Goal: Task Accomplishment & Management: Use online tool/utility

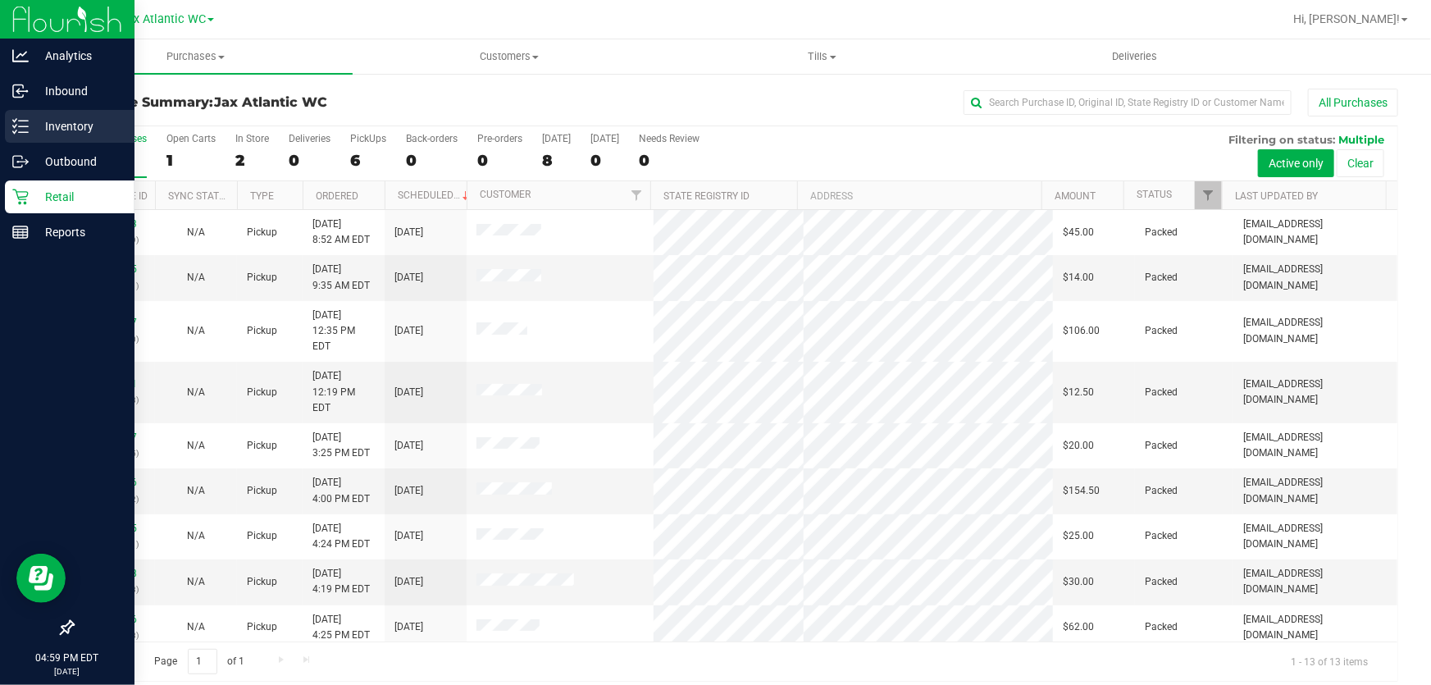
click at [43, 128] on p "Inventory" at bounding box center [78, 126] width 98 height 20
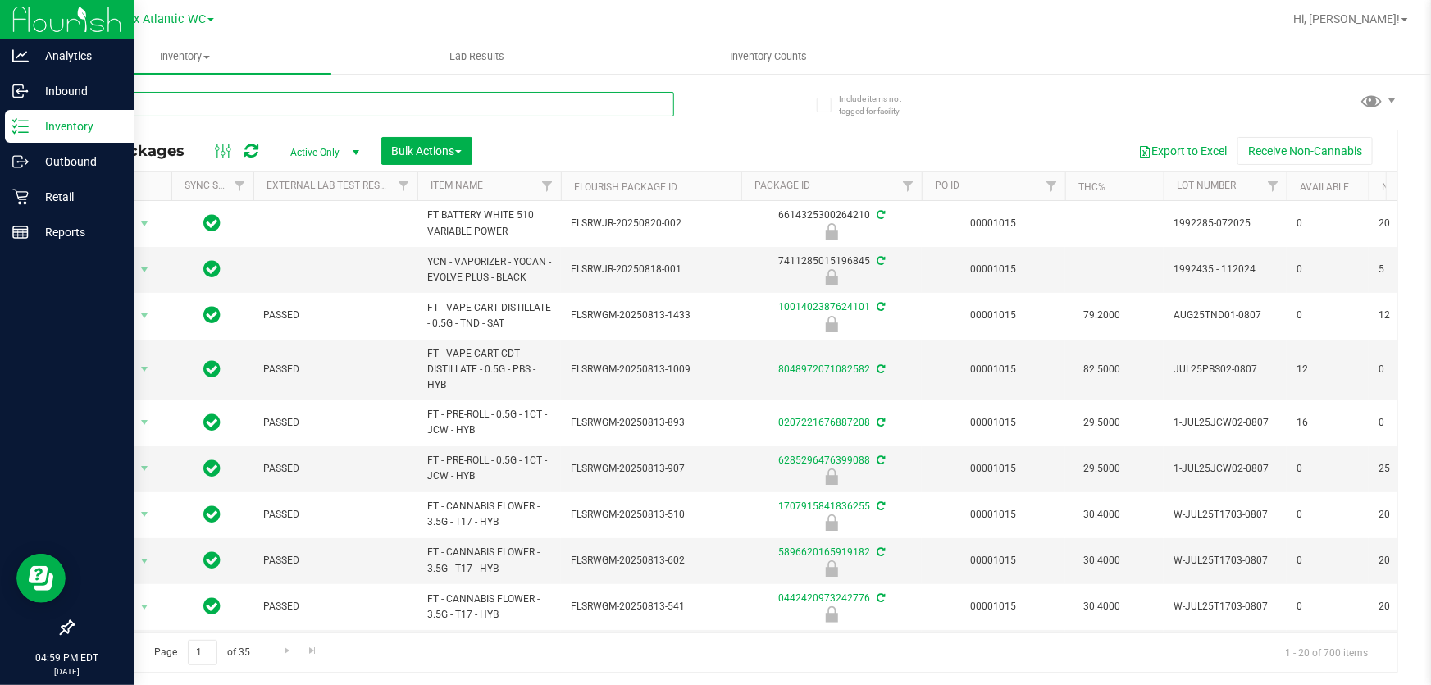
click at [193, 105] on input "text" at bounding box center [373, 104] width 602 height 25
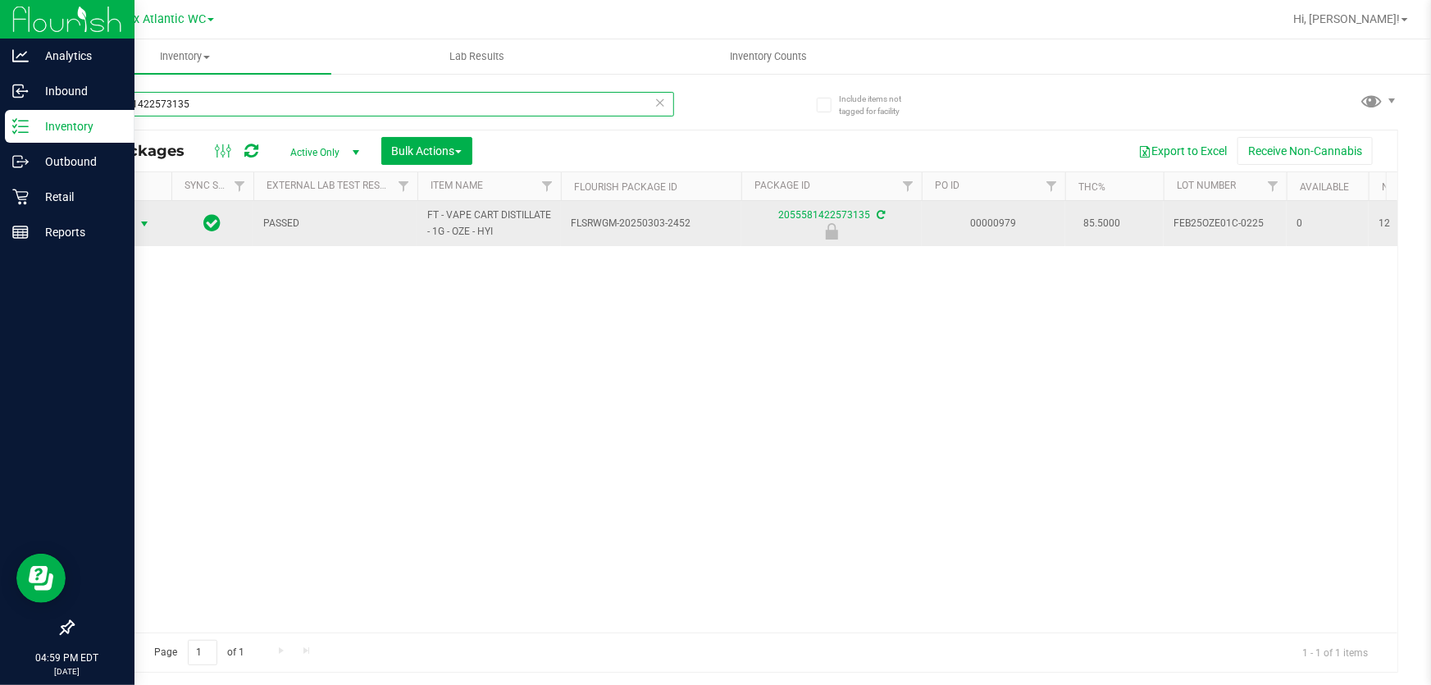
type input "2055581422573135"
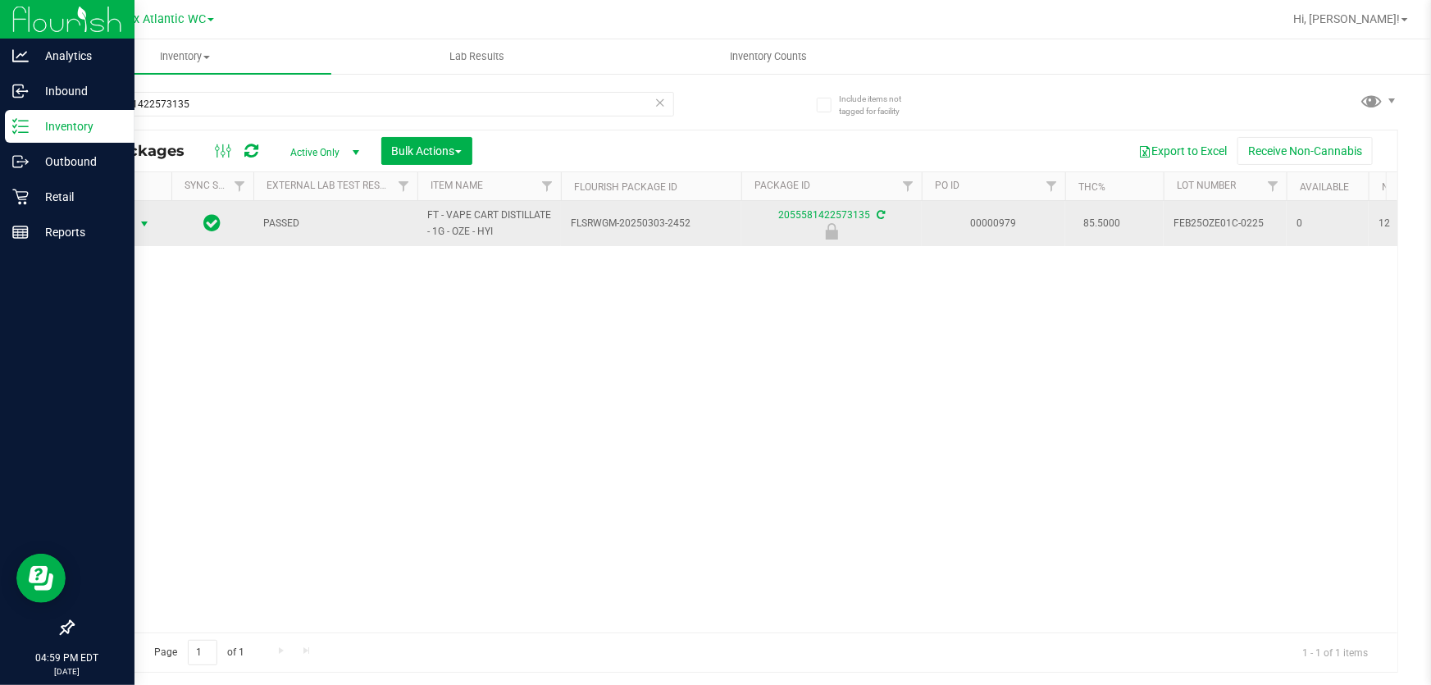
click at [114, 226] on span "Action" at bounding box center [111, 223] width 44 height 23
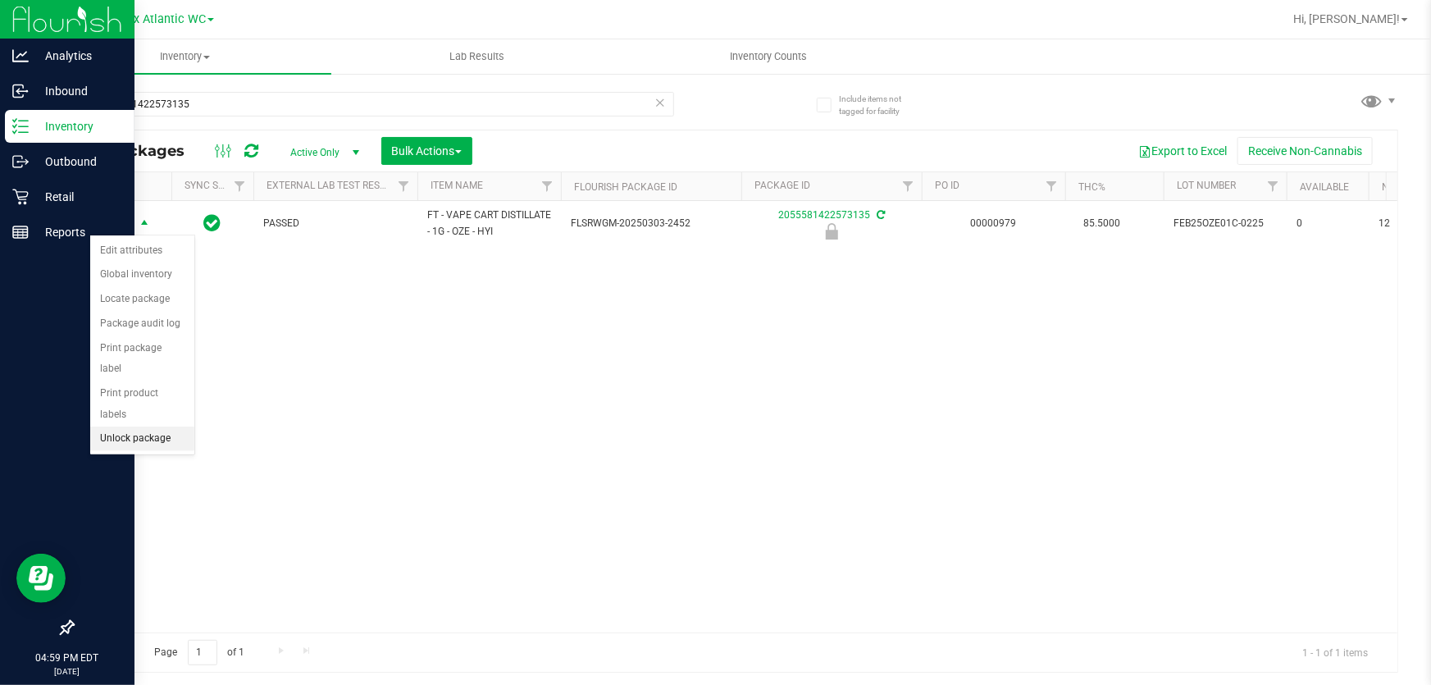
click at [142, 426] on li "Unlock package" at bounding box center [142, 438] width 104 height 25
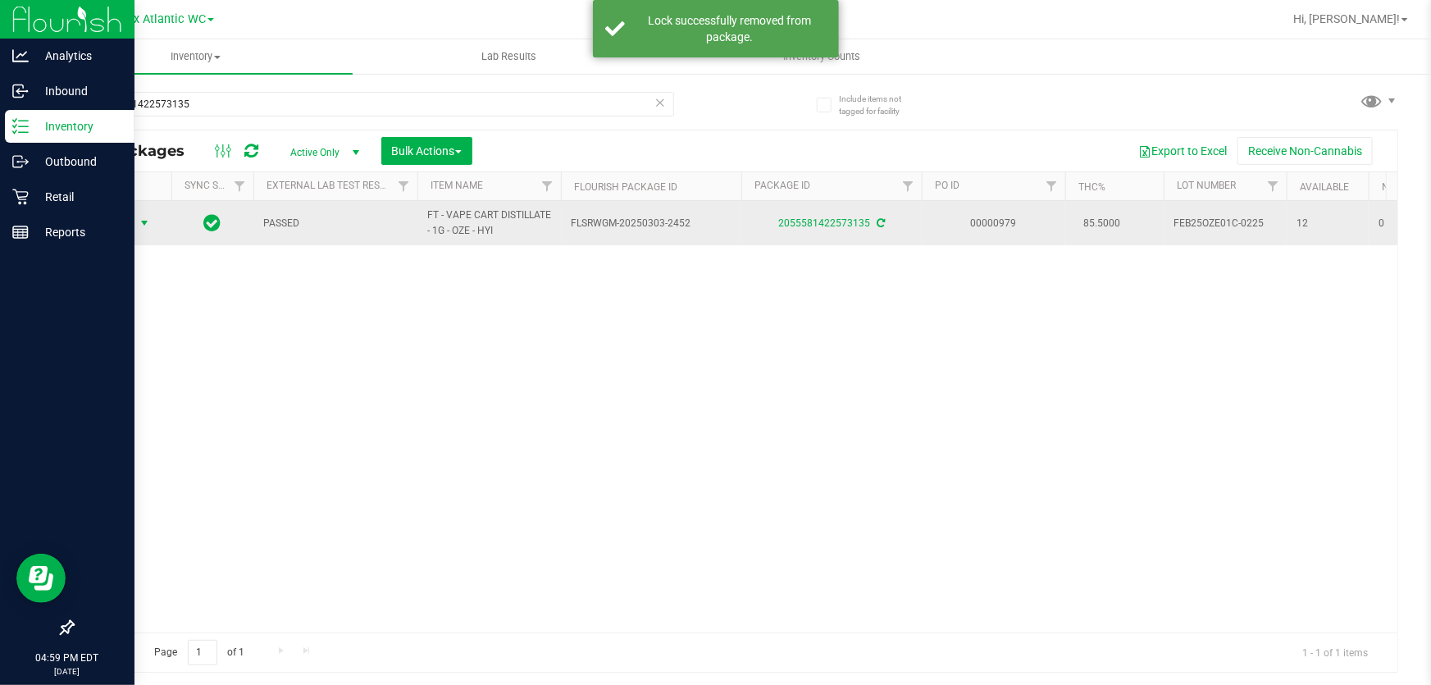
click at [111, 230] on span "Action" at bounding box center [111, 223] width 44 height 23
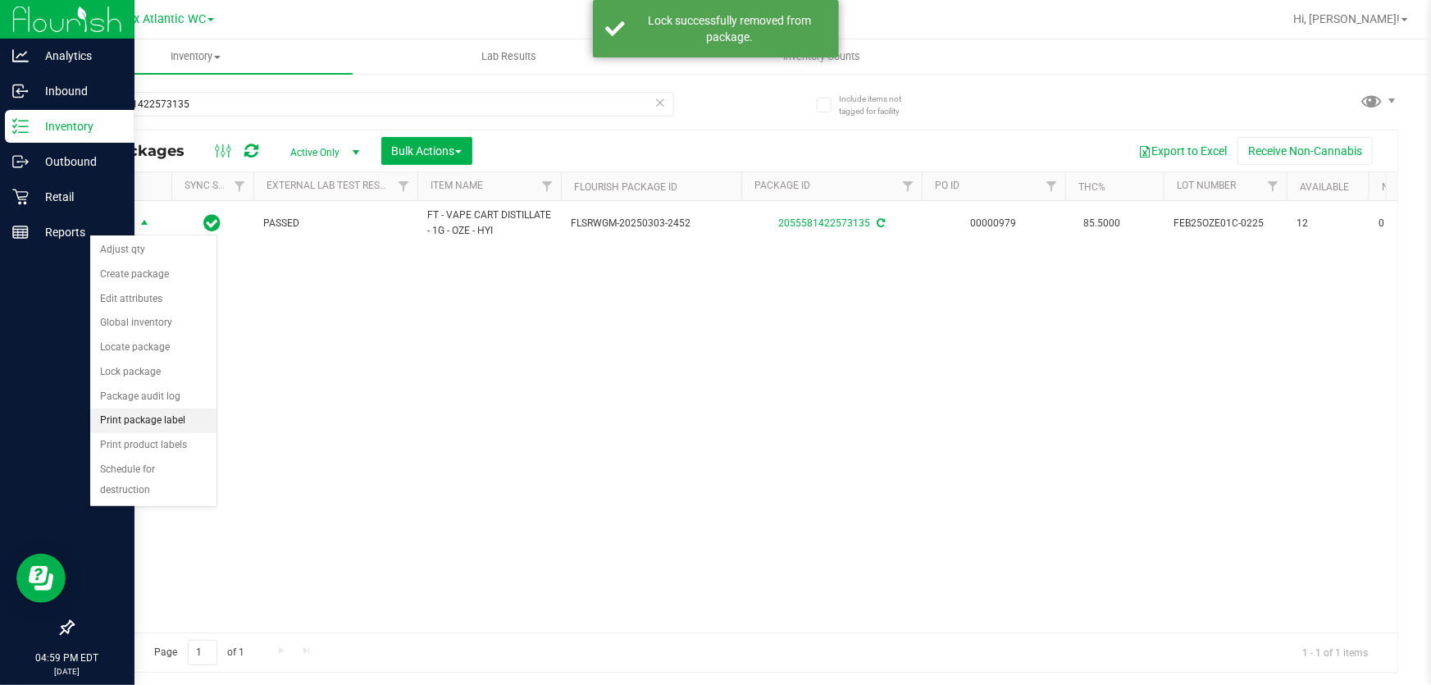
click at [125, 417] on li "Print package label" at bounding box center [153, 420] width 126 height 25
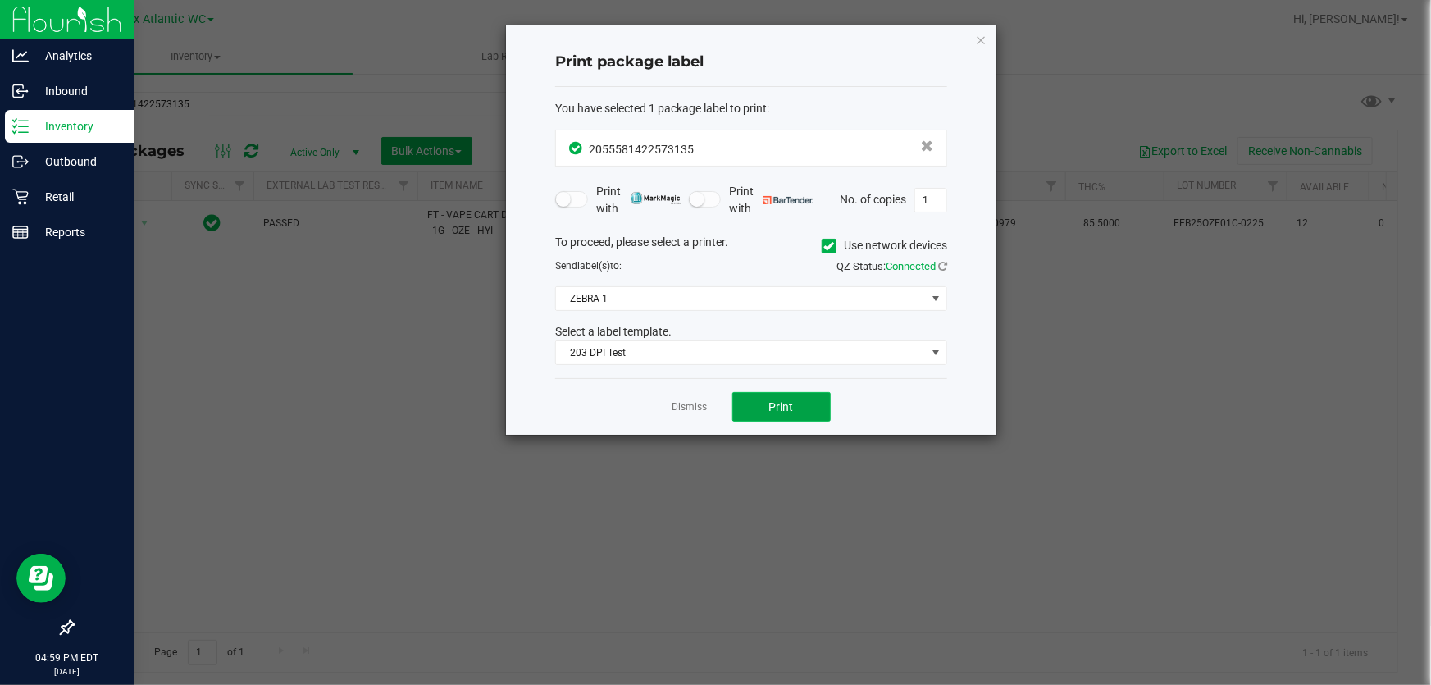
click at [746, 408] on button "Print" at bounding box center [781, 407] width 98 height 30
click at [983, 41] on icon "button" at bounding box center [980, 40] width 11 height 20
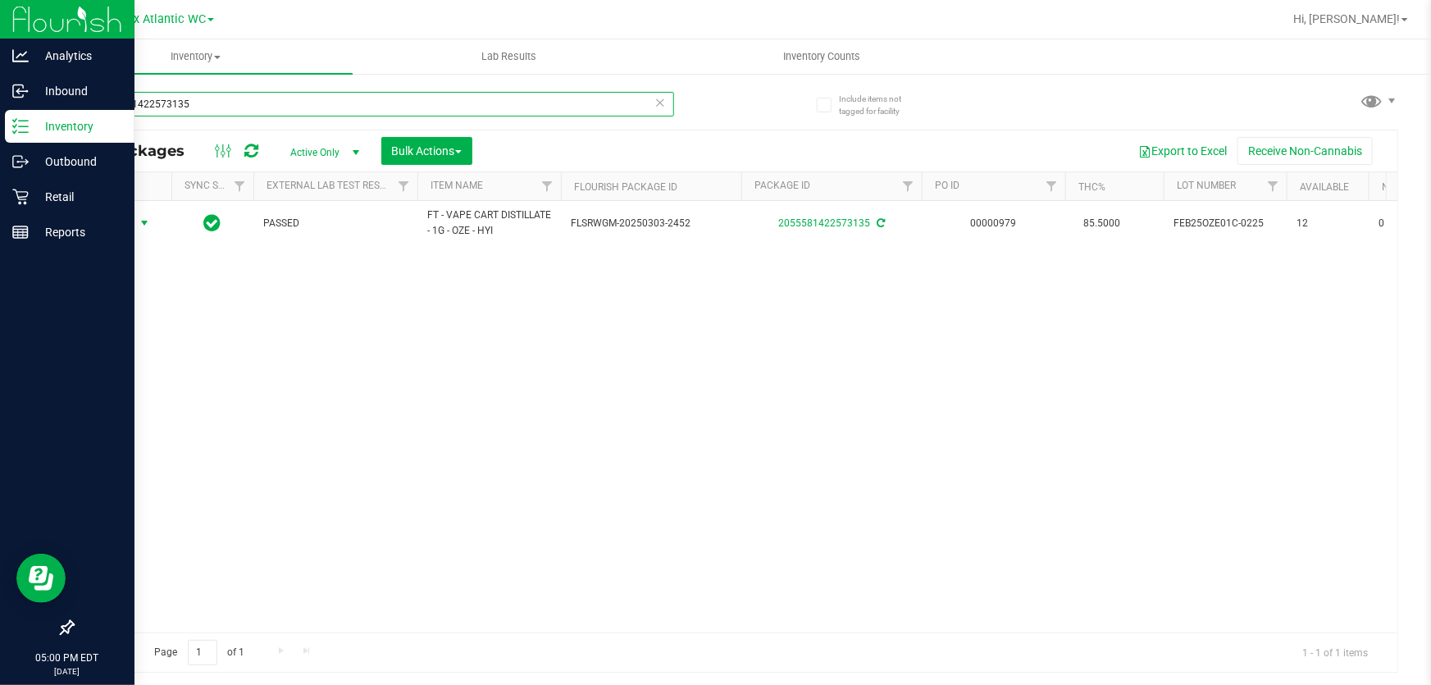
click at [283, 106] on input "2055581422573135" at bounding box center [373, 104] width 602 height 25
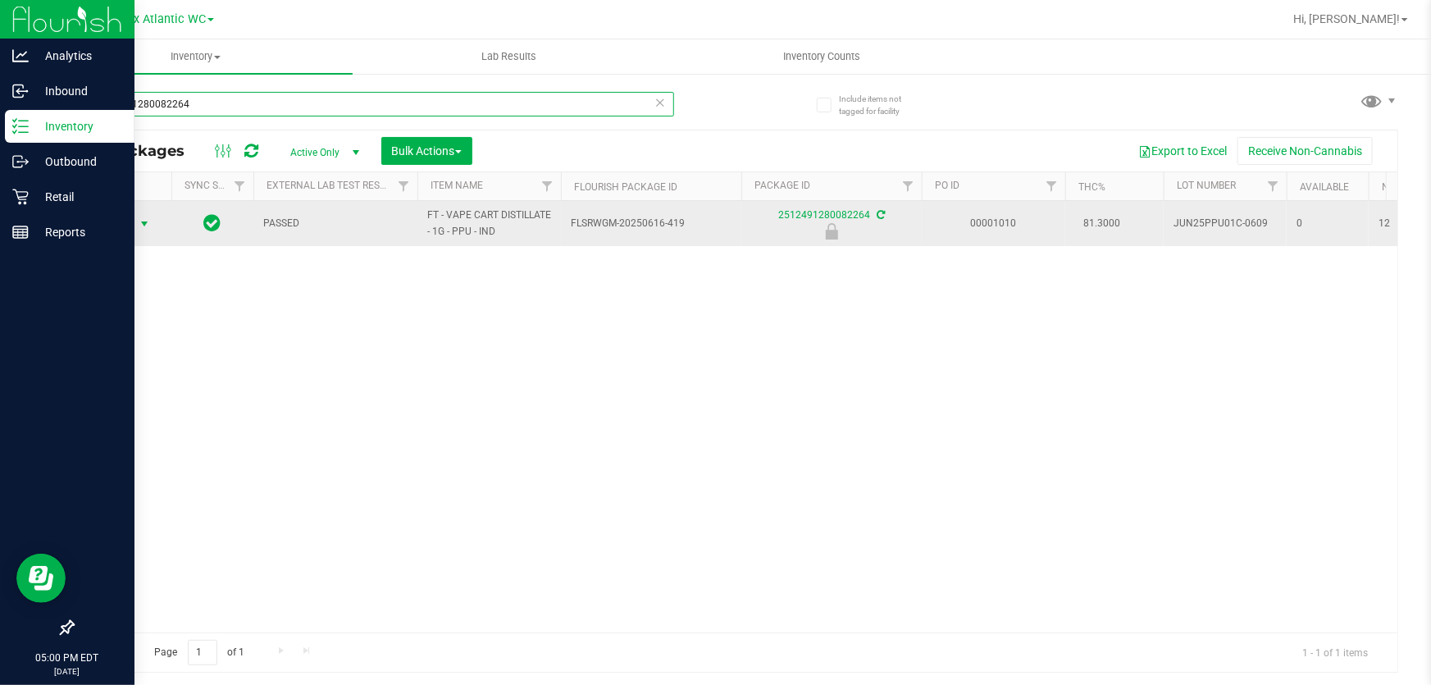
type input "2512491280082264"
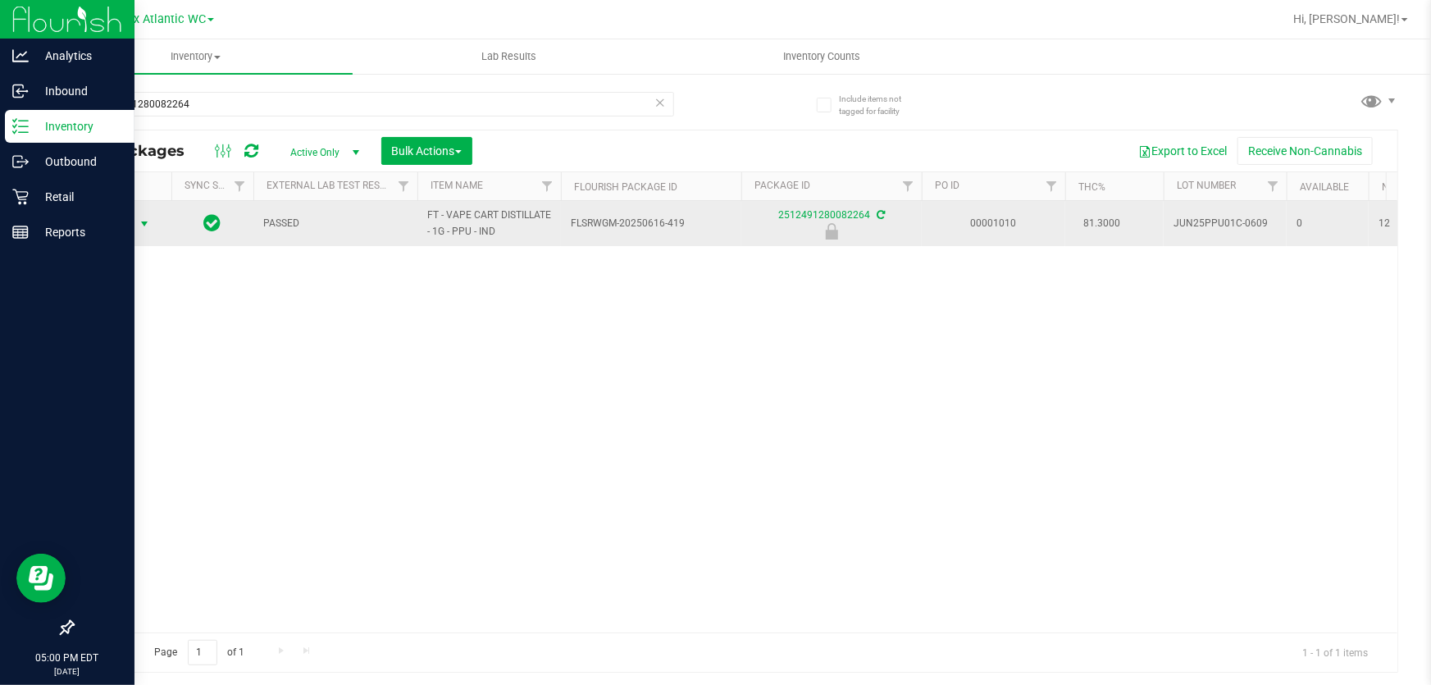
click at [112, 223] on span "Action" at bounding box center [111, 223] width 44 height 23
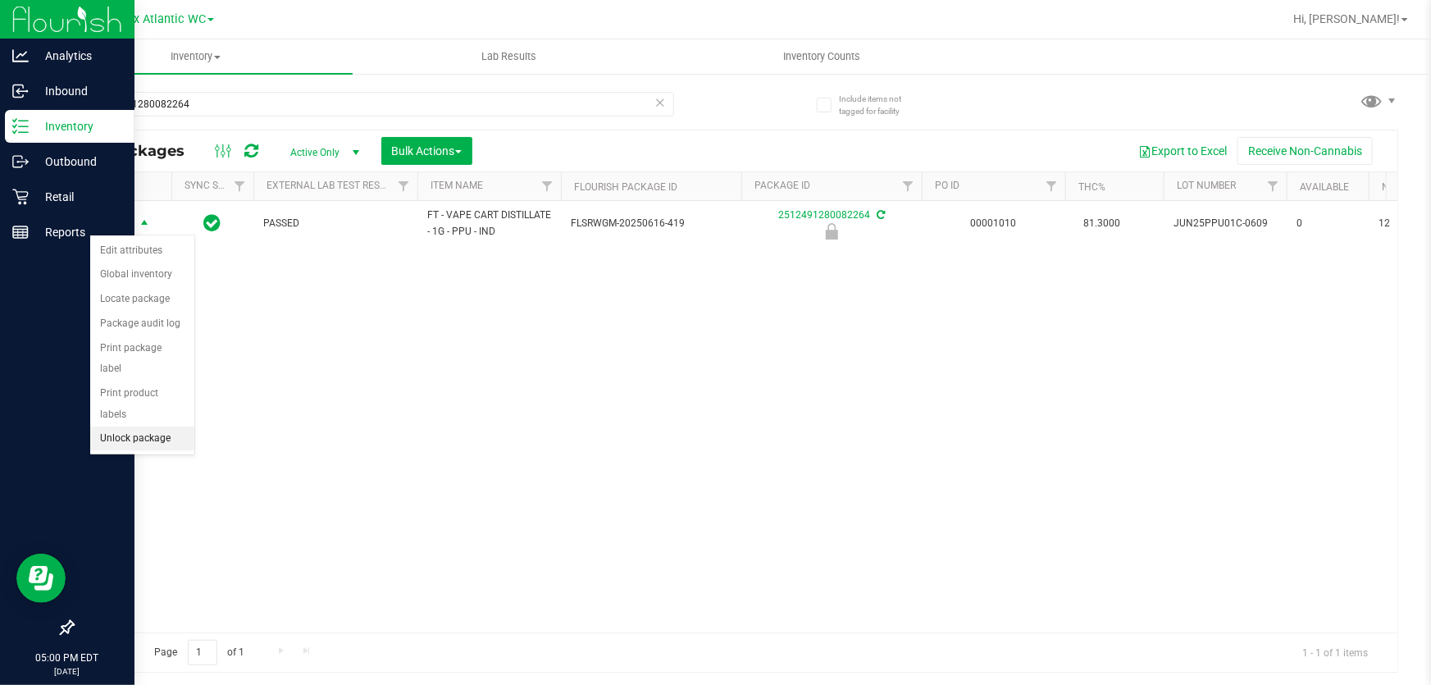
click at [121, 426] on li "Unlock package" at bounding box center [142, 438] width 104 height 25
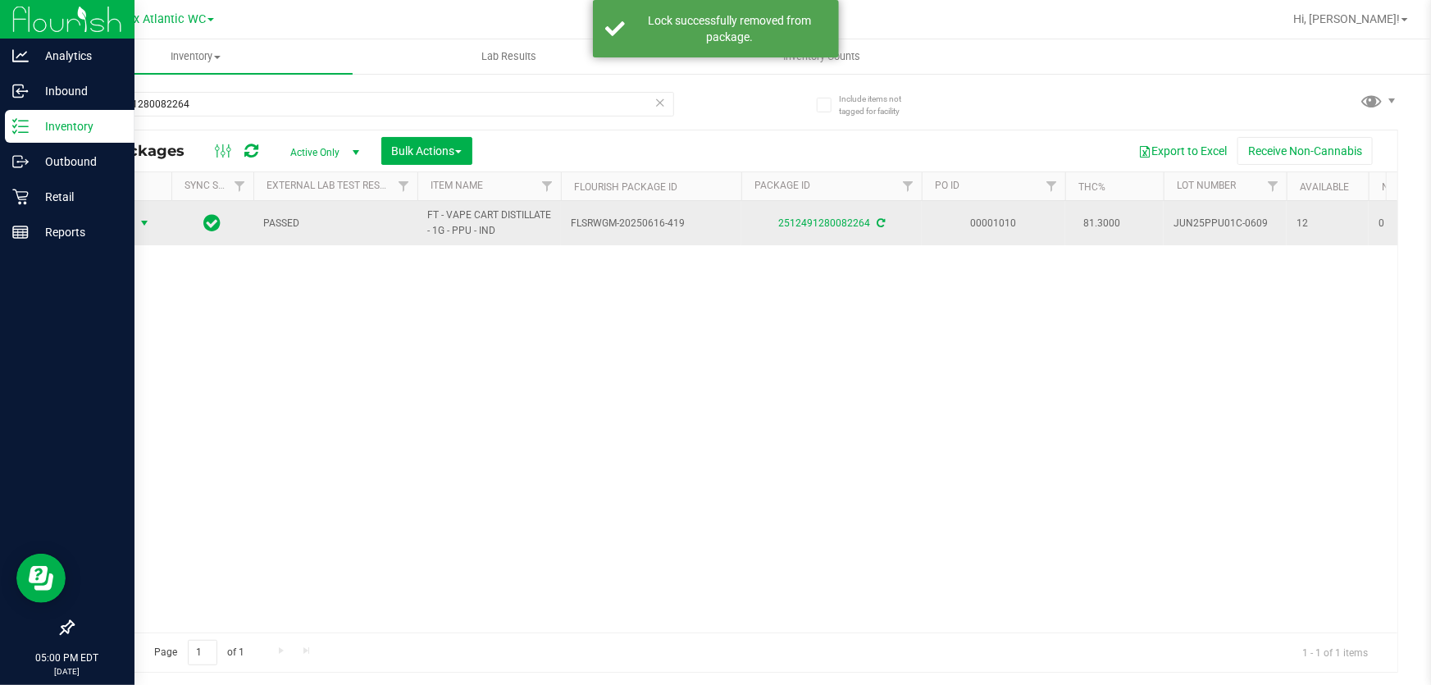
click at [112, 225] on span "Action" at bounding box center [111, 223] width 44 height 23
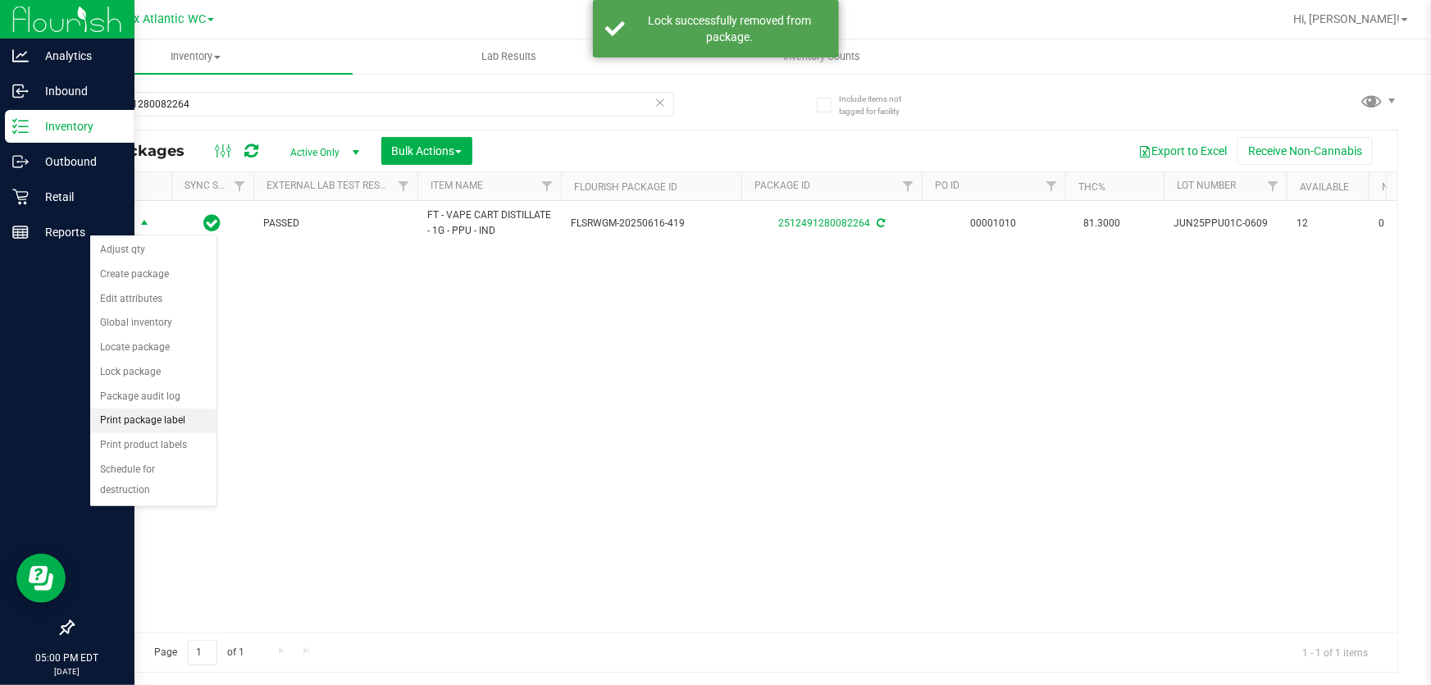
click at [124, 418] on li "Print package label" at bounding box center [153, 420] width 126 height 25
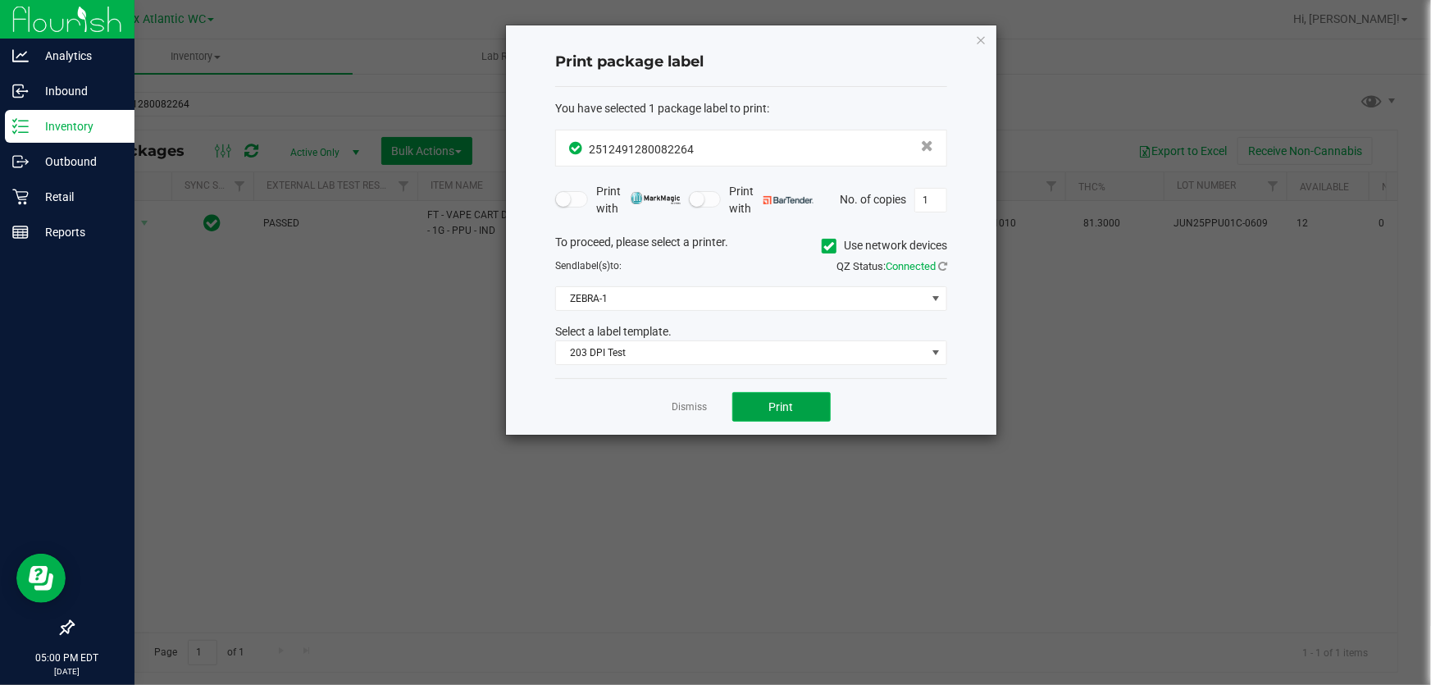
click at [774, 402] on span "Print" at bounding box center [781, 406] width 25 height 13
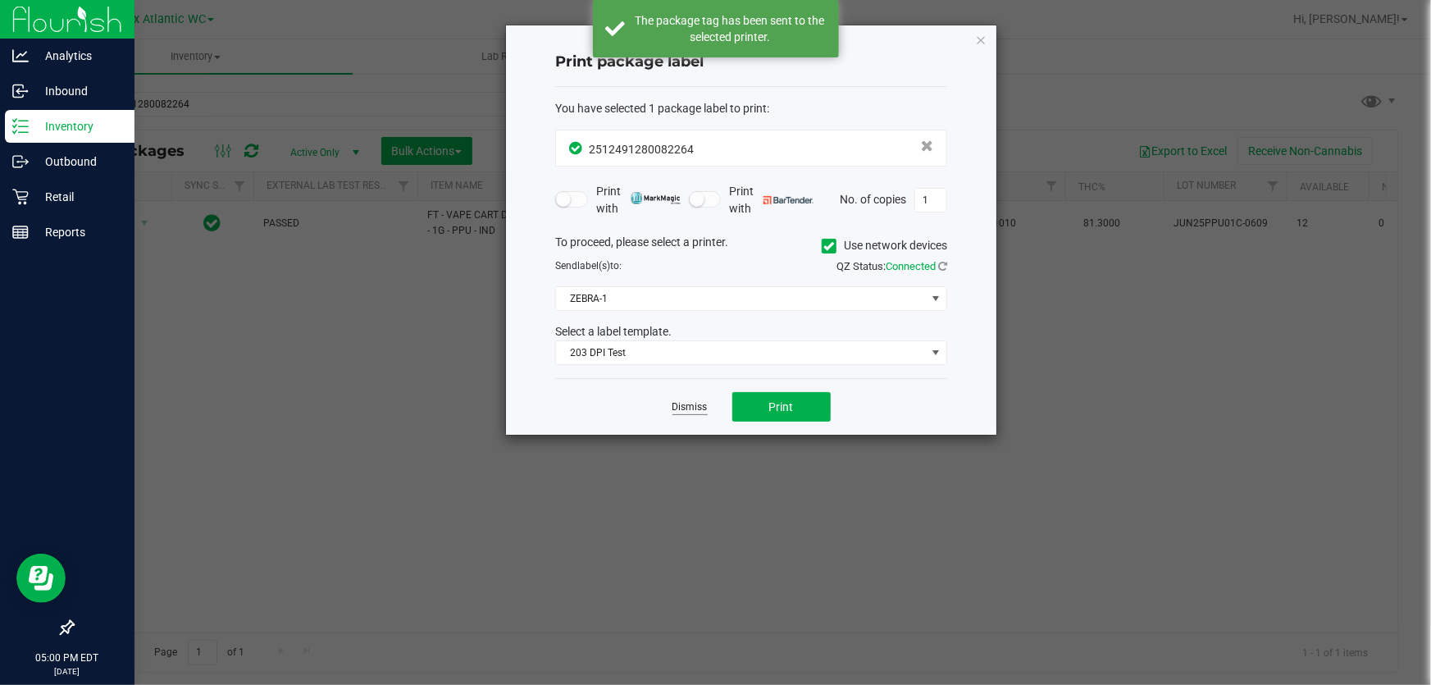
click at [677, 405] on link "Dismiss" at bounding box center [689, 407] width 35 height 14
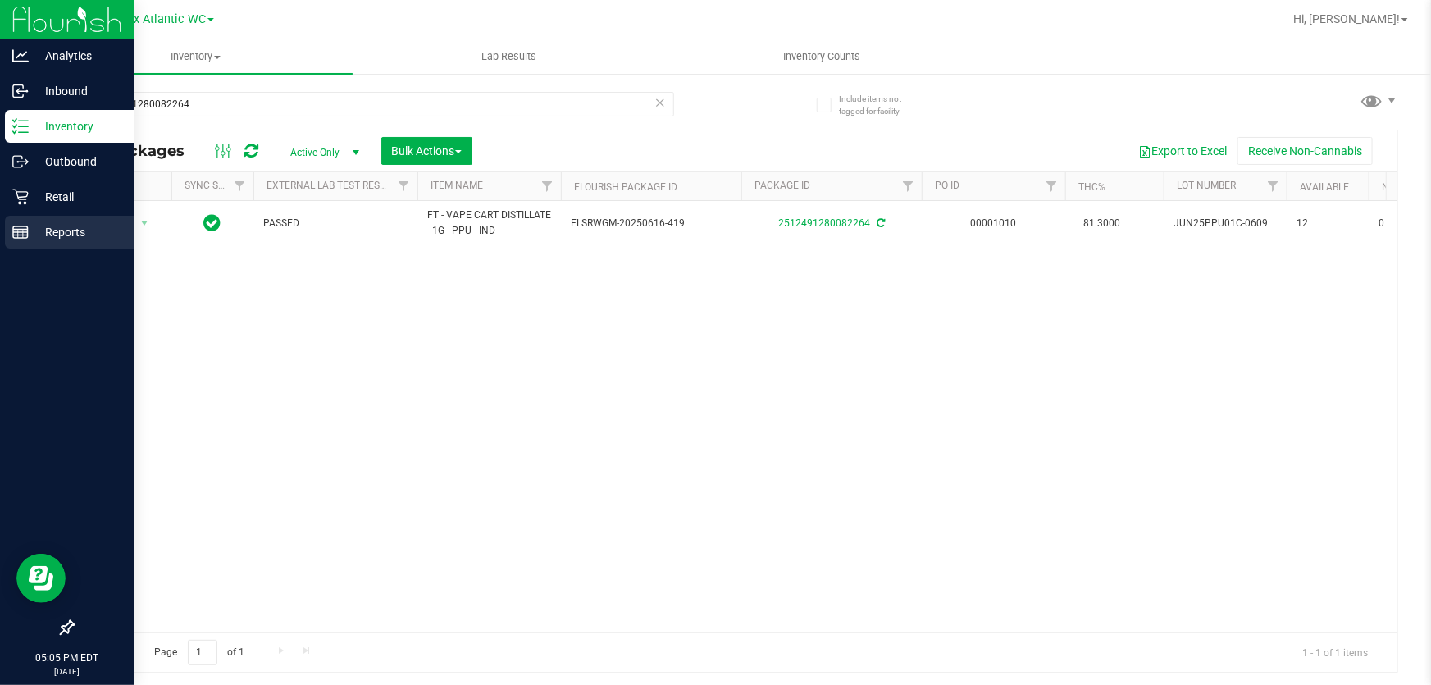
click at [22, 238] on icon at bounding box center [20, 232] width 16 height 16
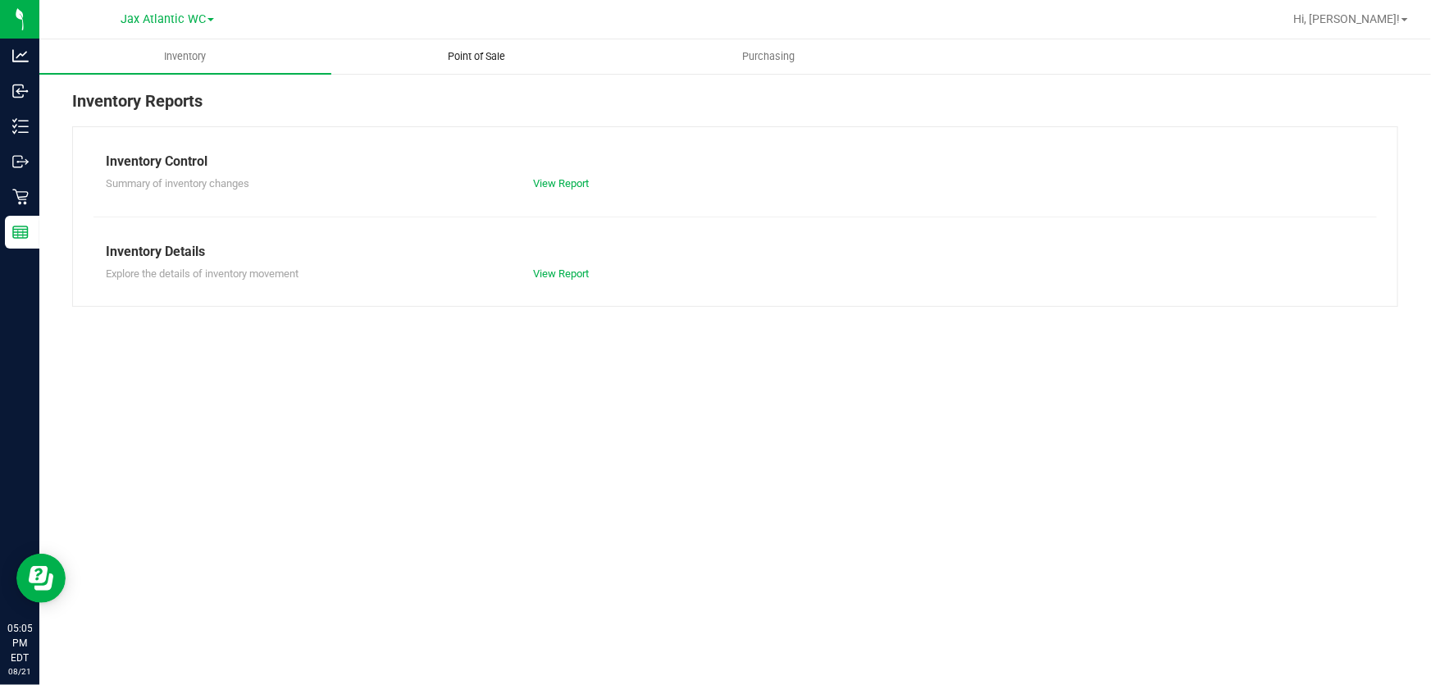
click at [472, 57] on span "Point of Sale" at bounding box center [477, 56] width 102 height 15
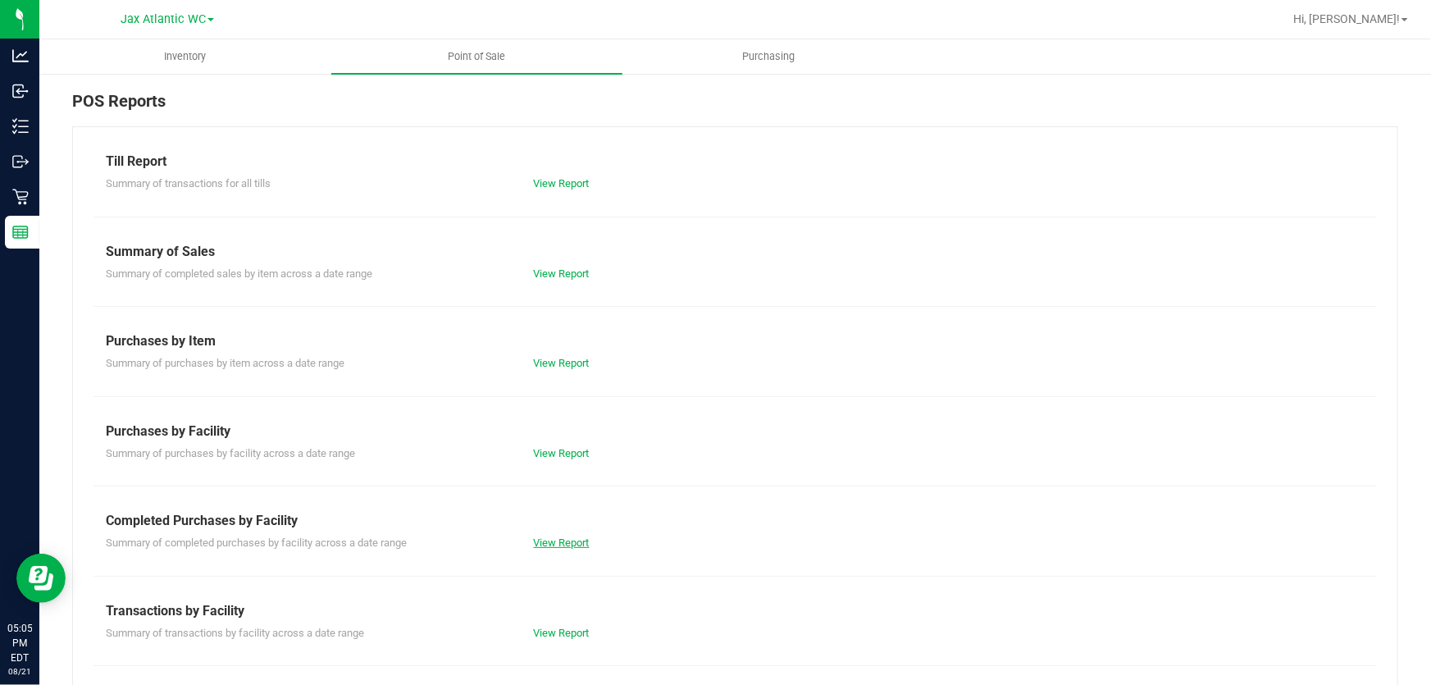
click at [558, 545] on link "View Report" at bounding box center [562, 542] width 56 height 12
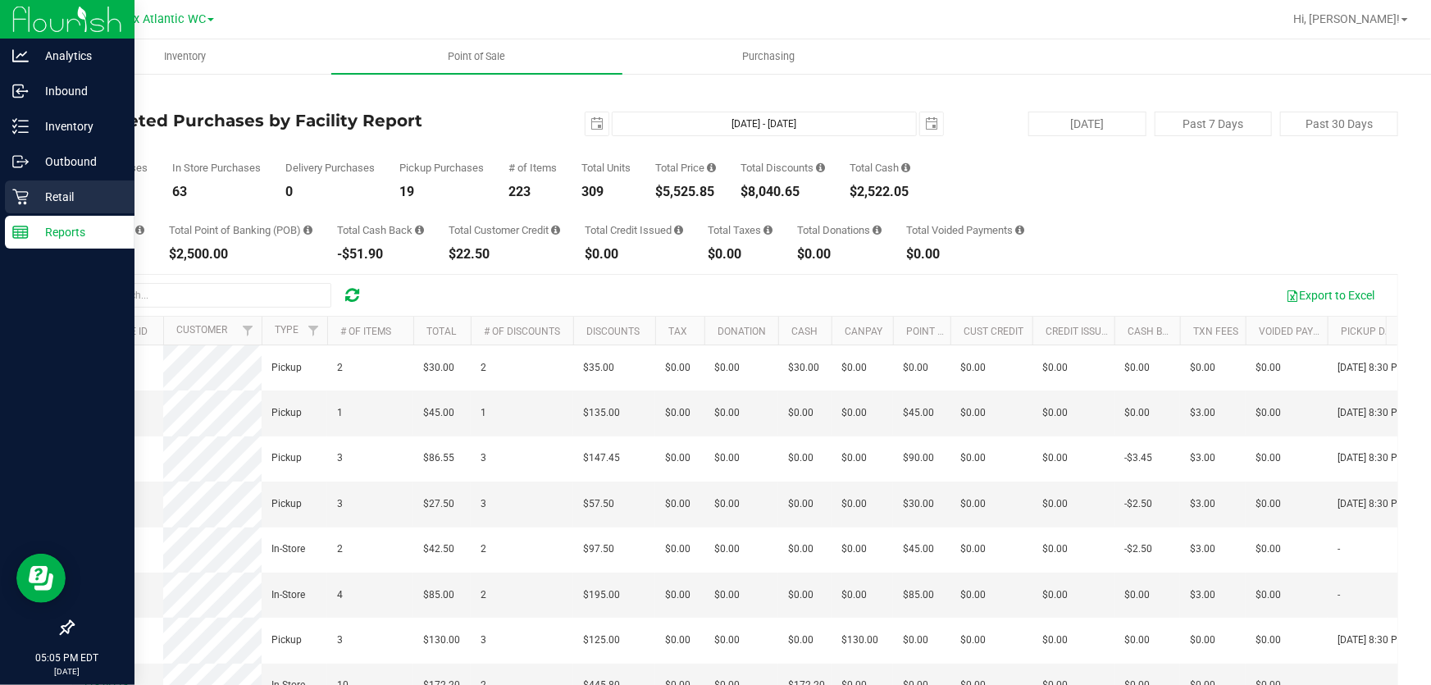
click at [40, 189] on p "Retail" at bounding box center [78, 197] width 98 height 20
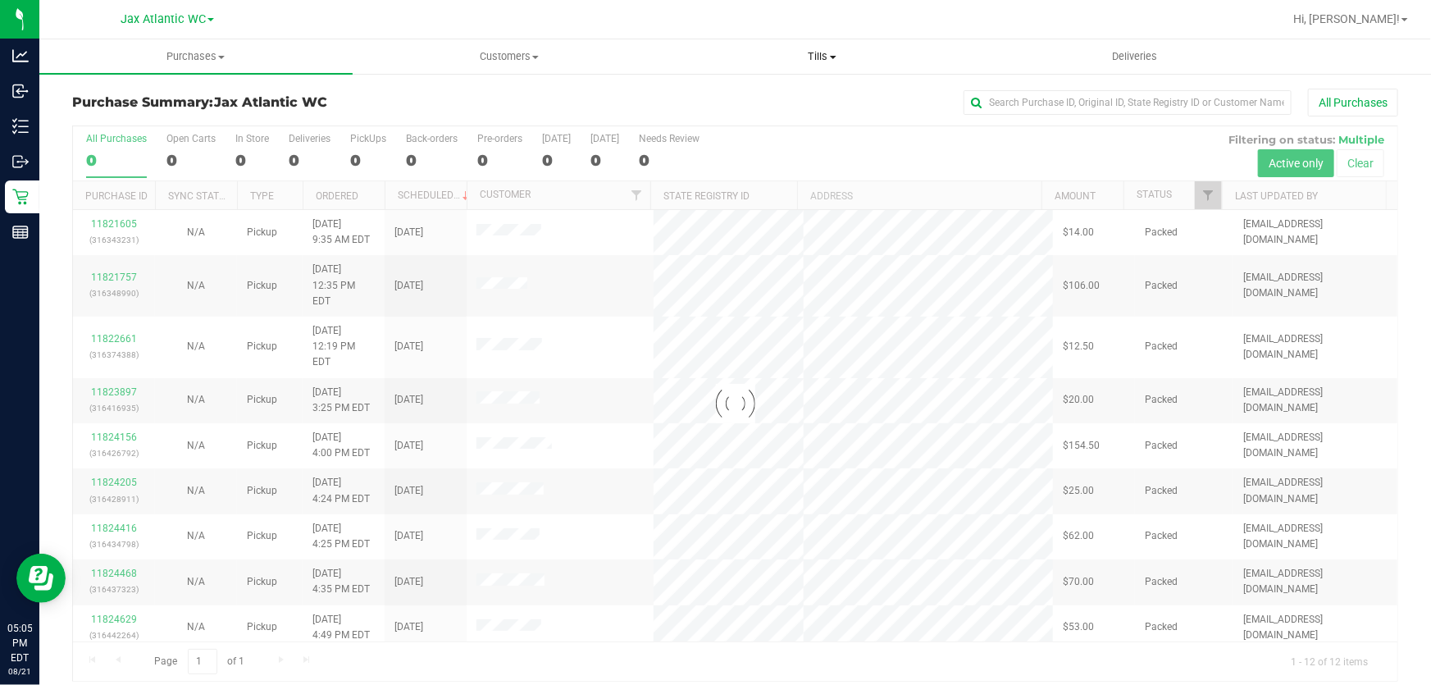
click at [819, 55] on span "Tills" at bounding box center [823, 56] width 312 height 15
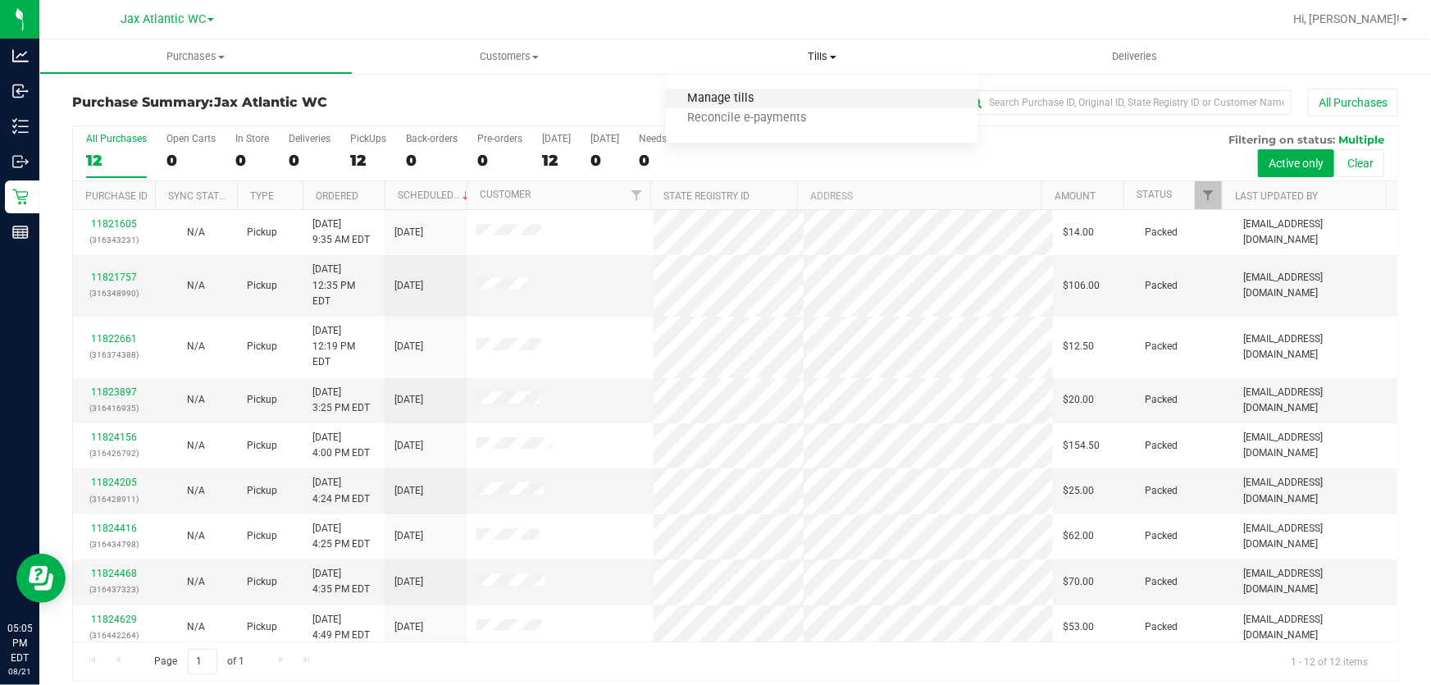
click at [721, 94] on span "Manage tills" at bounding box center [721, 99] width 111 height 14
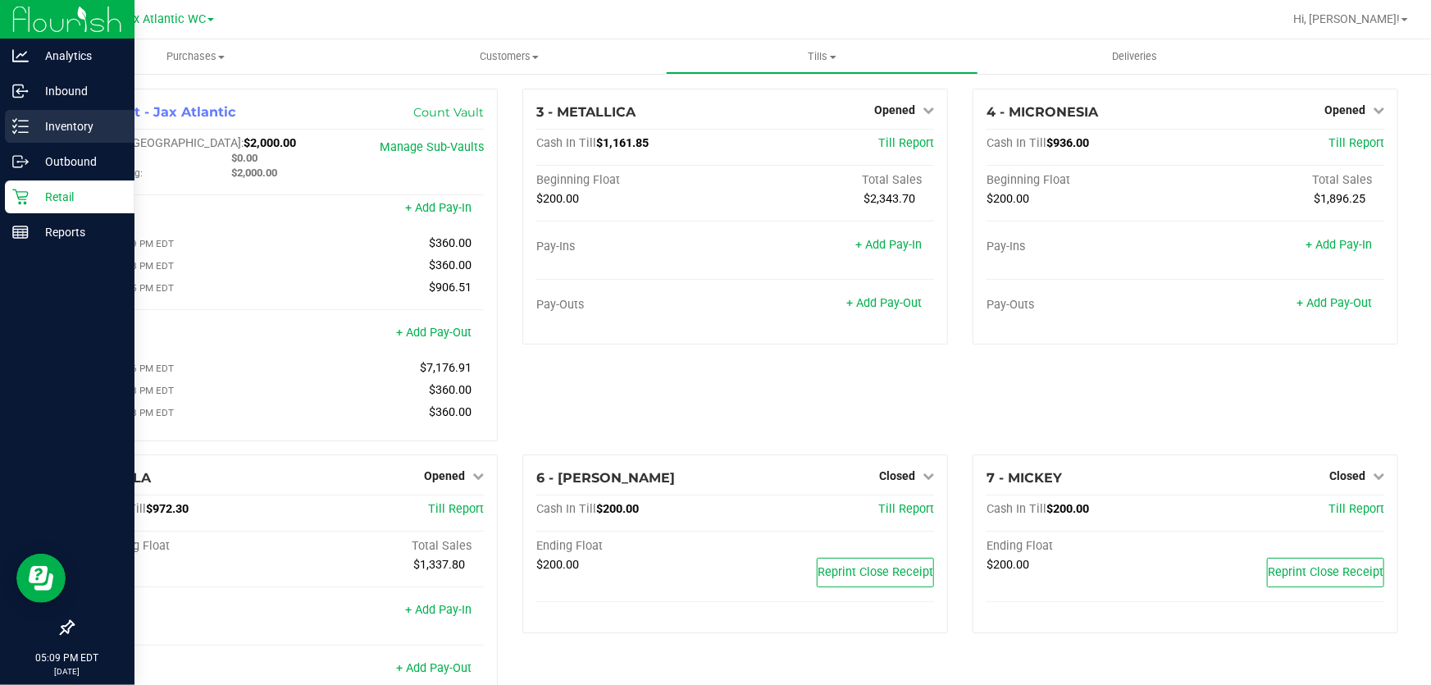
click at [24, 132] on line at bounding box center [23, 132] width 9 height 0
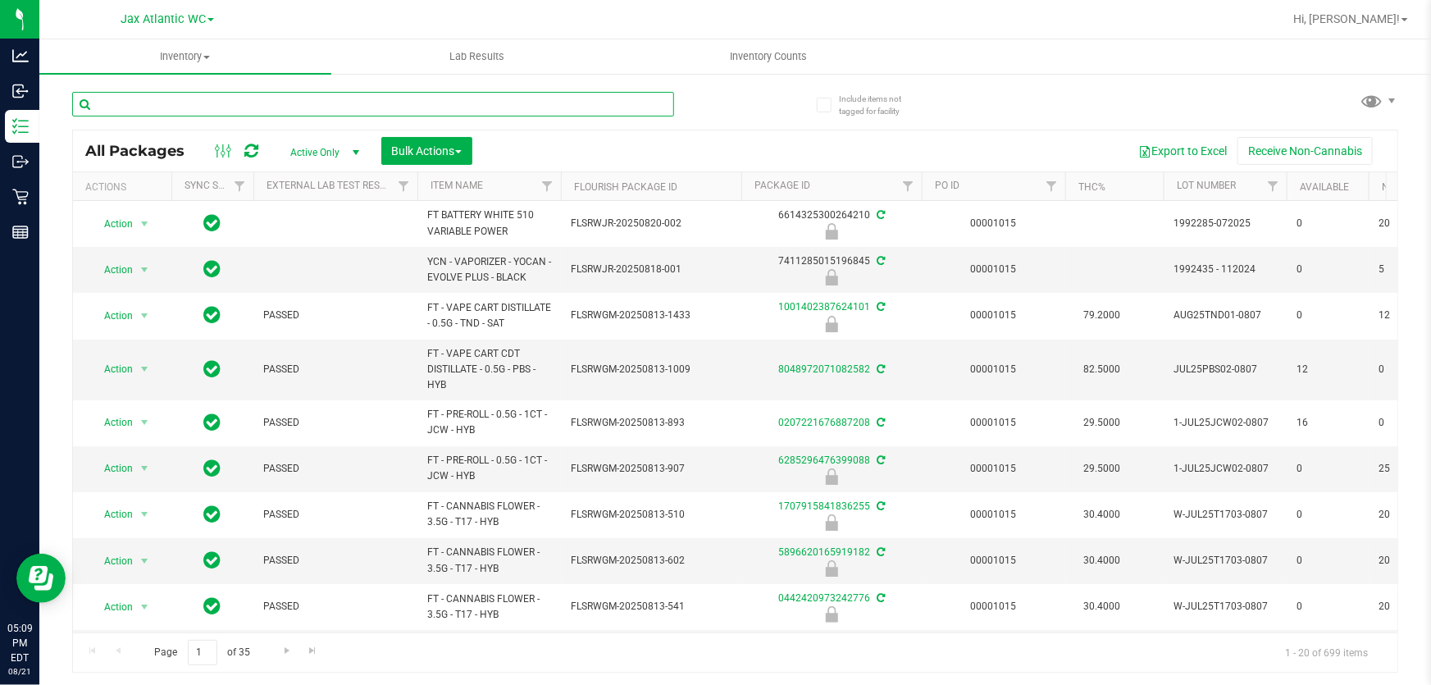
click at [210, 107] on input "text" at bounding box center [373, 104] width 602 height 25
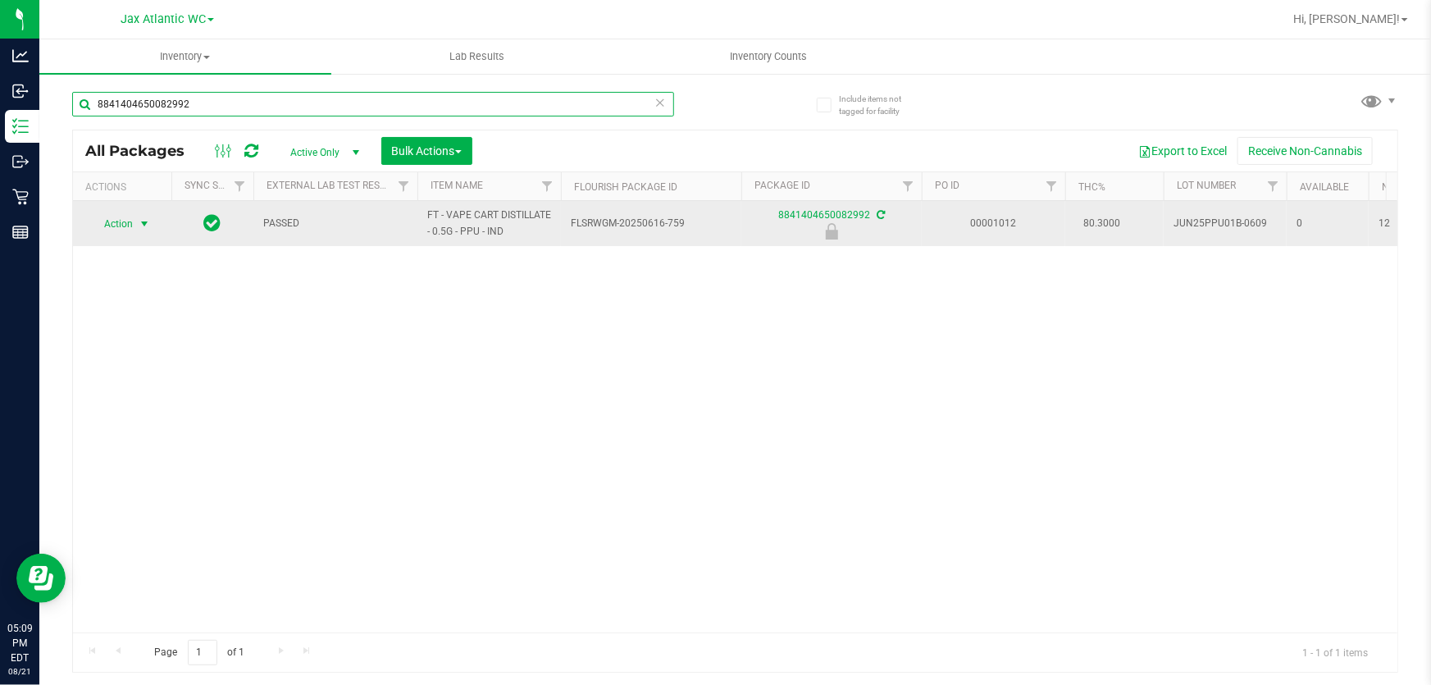
type input "8841404650082992"
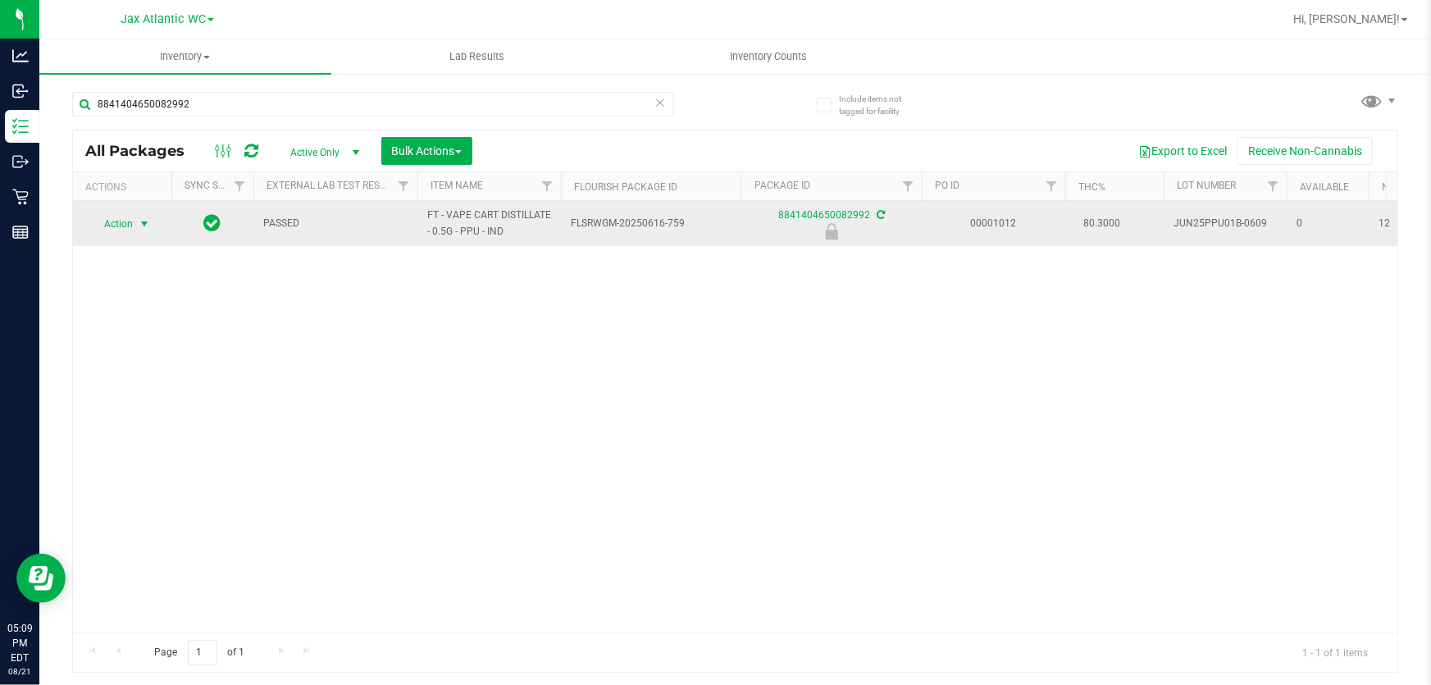
click at [128, 226] on span "Action" at bounding box center [111, 223] width 44 height 23
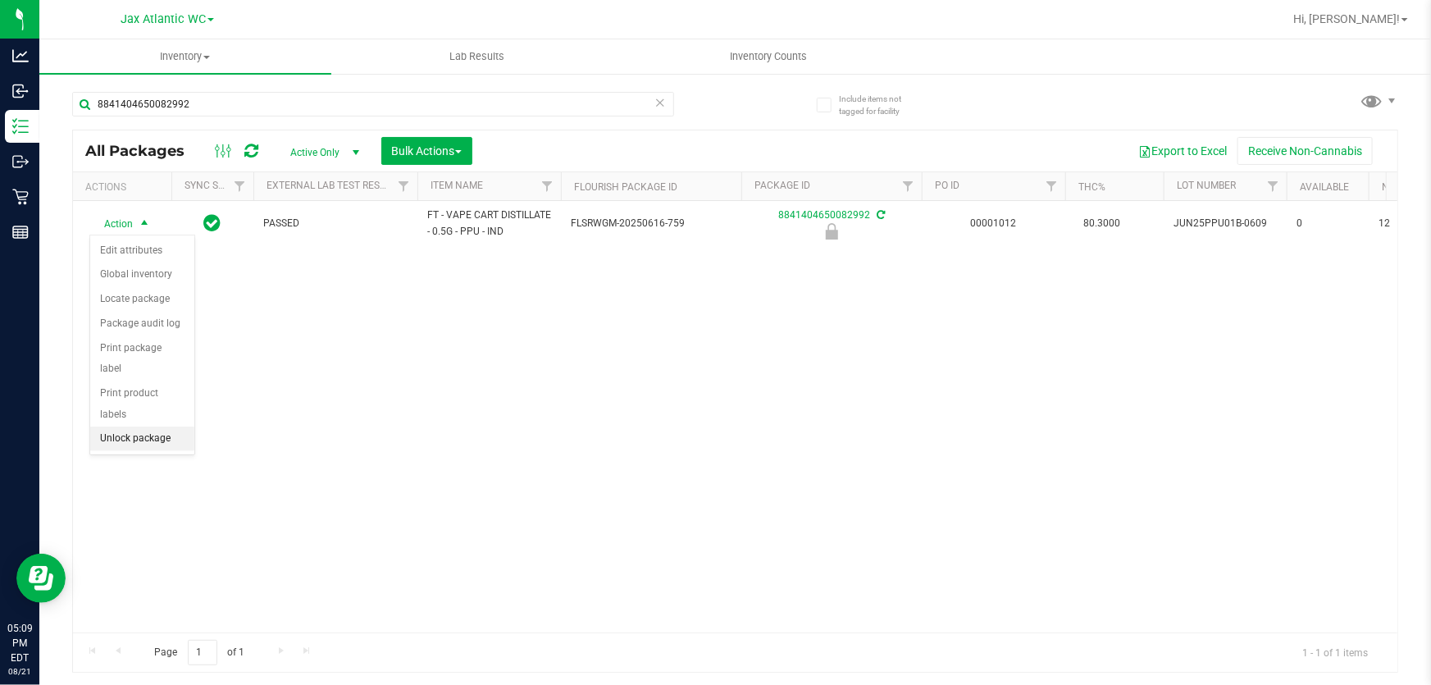
click at [118, 426] on li "Unlock package" at bounding box center [142, 438] width 104 height 25
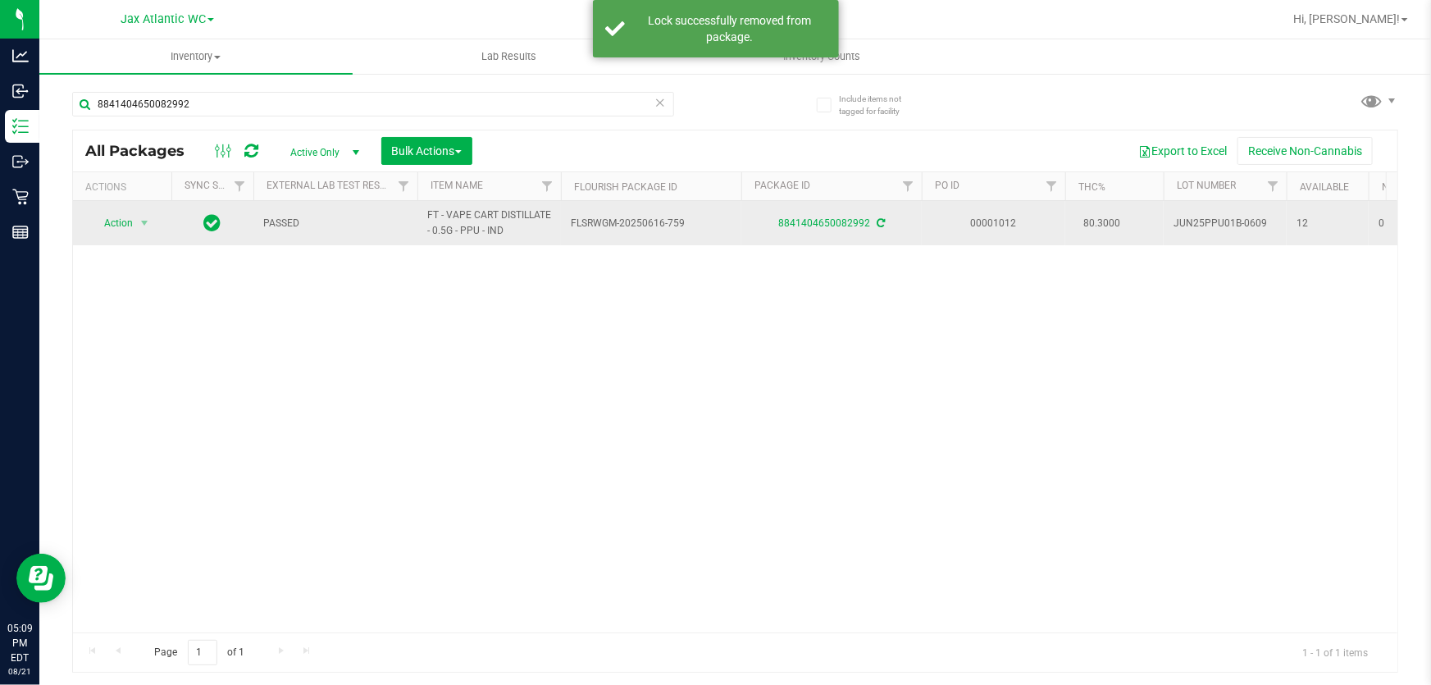
click at [119, 222] on span "Action" at bounding box center [111, 223] width 44 height 23
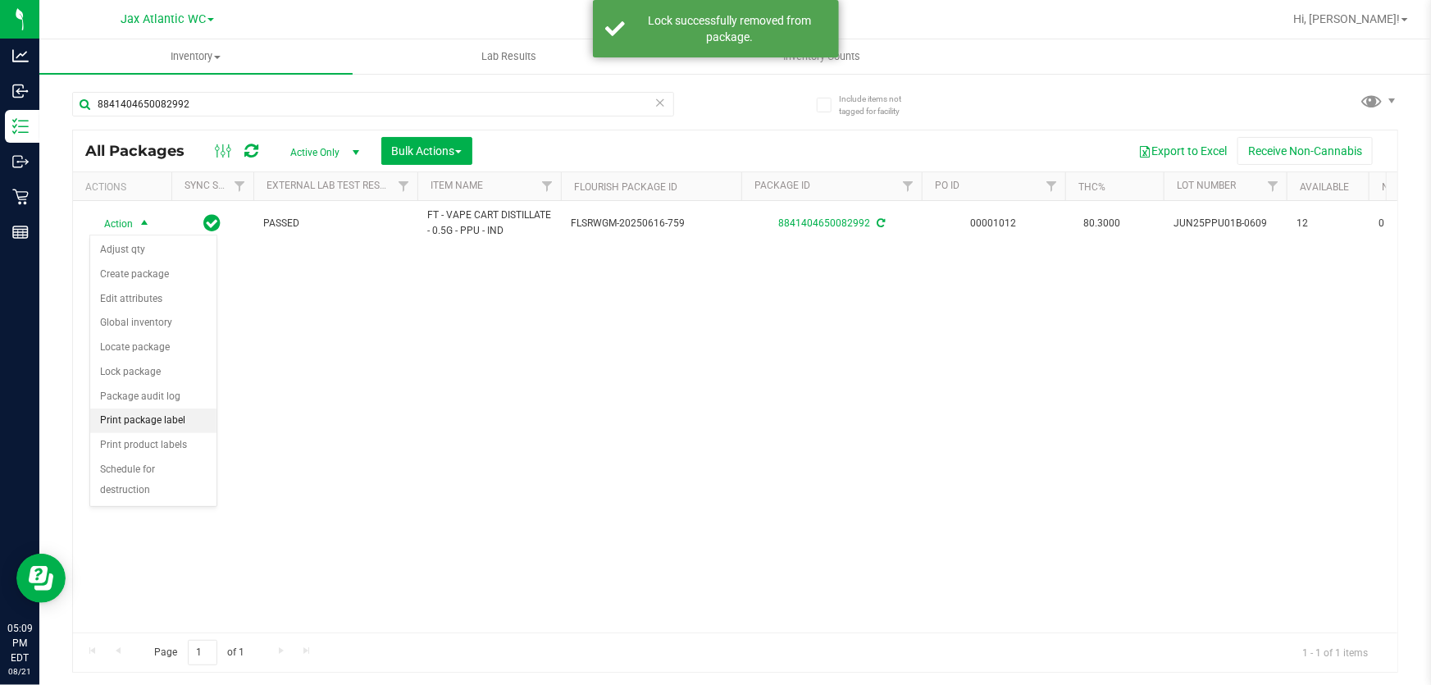
click at [132, 426] on li "Print package label" at bounding box center [153, 420] width 126 height 25
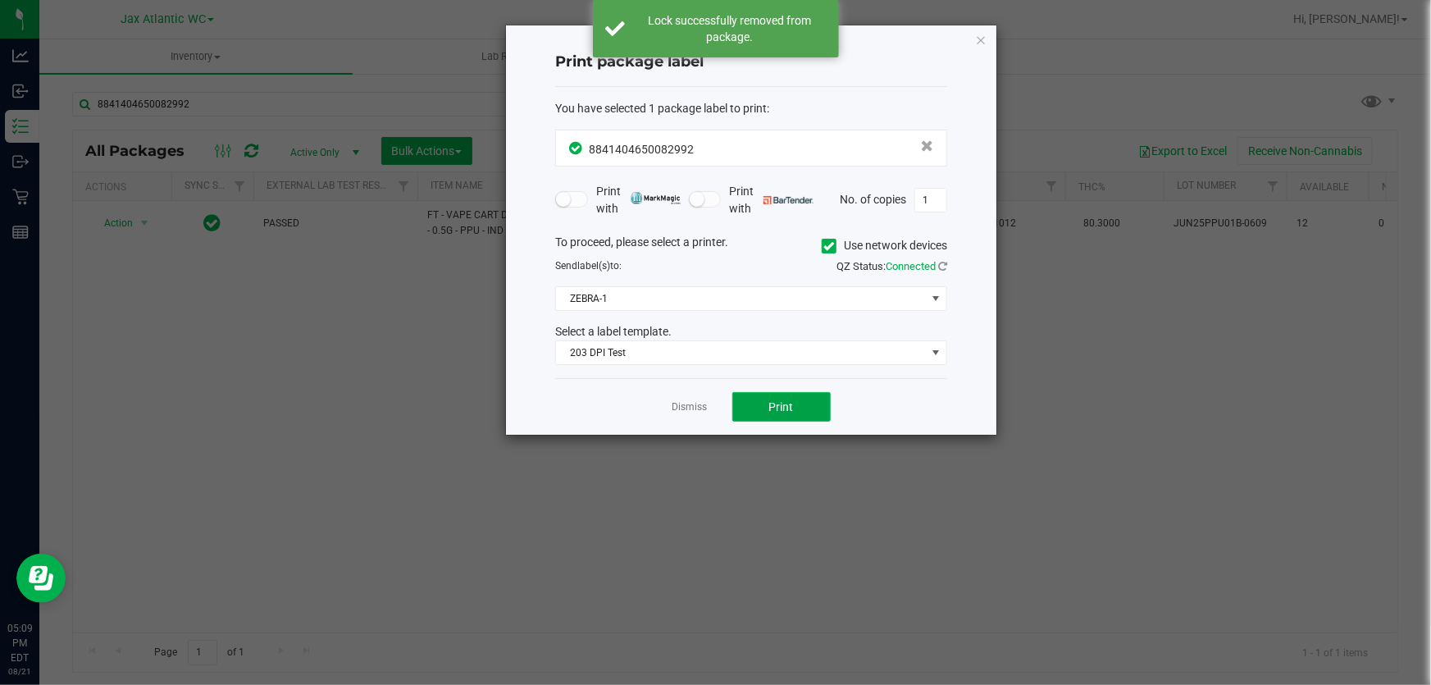
click at [804, 411] on button "Print" at bounding box center [781, 407] width 98 height 30
